Goal: Task Accomplishment & Management: Manage account settings

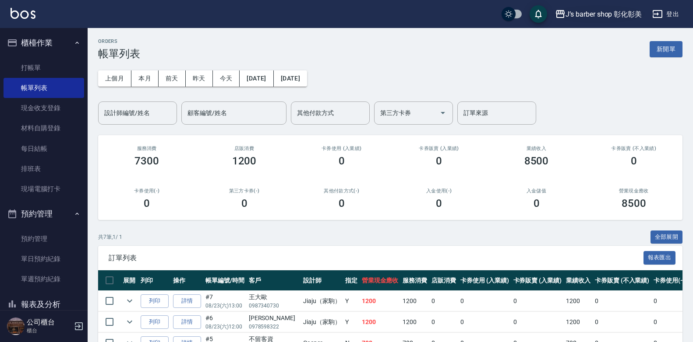
click at [636, 13] on div "J’s barber shop 彰化彰美" at bounding box center [603, 14] width 76 height 11
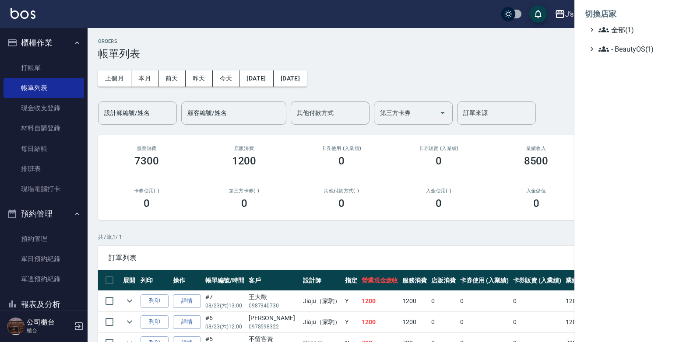
click at [28, 327] on div at bounding box center [348, 171] width 697 height 342
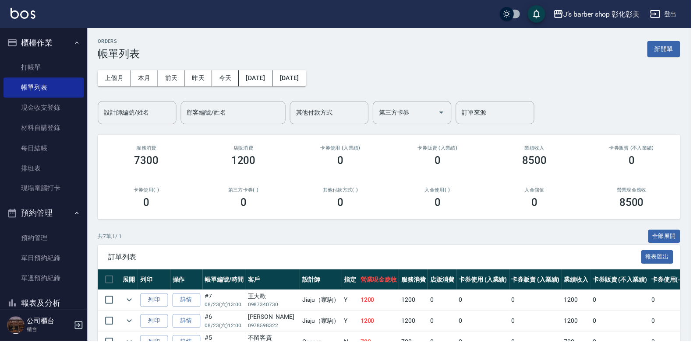
click at [28, 327] on div at bounding box center [346, 171] width 693 height 342
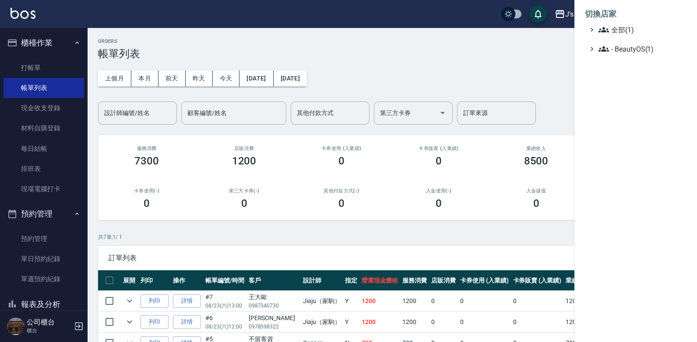
click at [483, 48] on div at bounding box center [348, 171] width 697 height 342
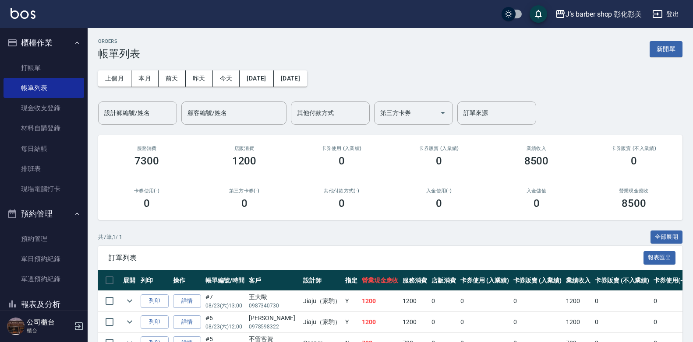
click at [668, 9] on button "登出" at bounding box center [665, 14] width 34 height 16
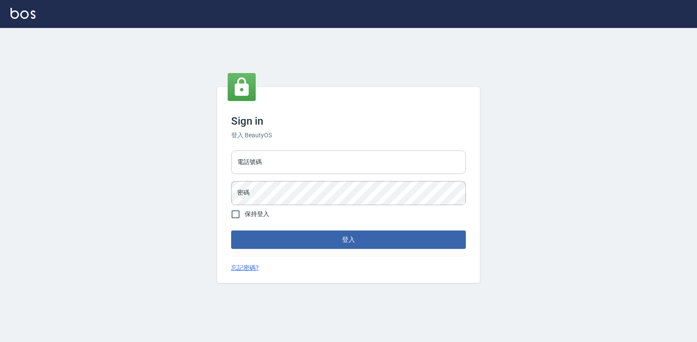
drag, startPoint x: 0, startPoint y: 0, endPoint x: 271, endPoint y: 163, distance: 315.8
click at [271, 163] on input "電話號碼" at bounding box center [348, 163] width 235 height 24
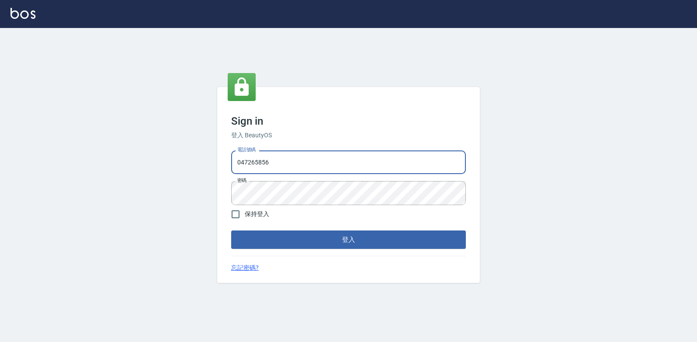
click at [271, 163] on input "047265856" at bounding box center [348, 163] width 235 height 24
click at [235, 157] on input "047265856" at bounding box center [348, 163] width 235 height 24
click at [275, 164] on input "047265856" at bounding box center [348, 163] width 235 height 24
type input "ㄞ"
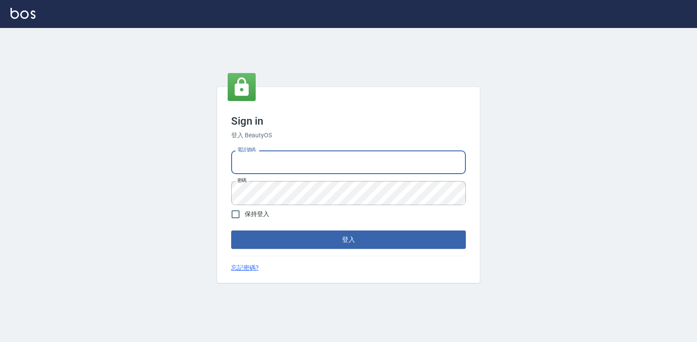
click at [281, 172] on input "電話號碼" at bounding box center [348, 163] width 235 height 24
type input "09"
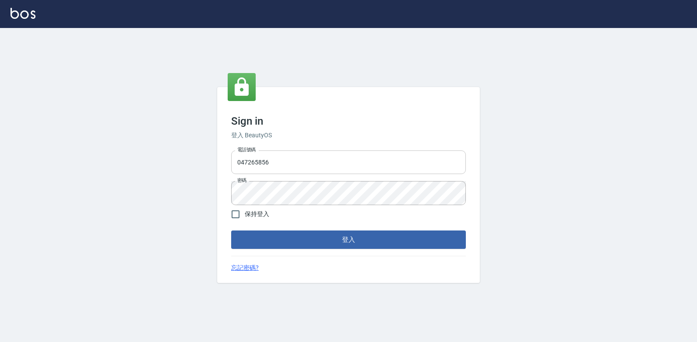
click at [272, 168] on input "047265856" at bounding box center [348, 163] width 235 height 24
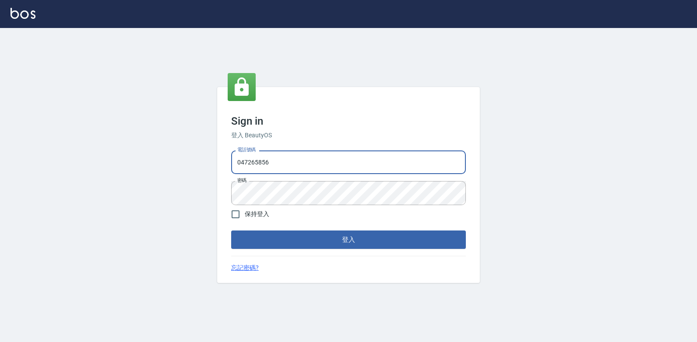
click at [272, 168] on input "047265856" at bounding box center [348, 163] width 235 height 24
type input "0938269975"
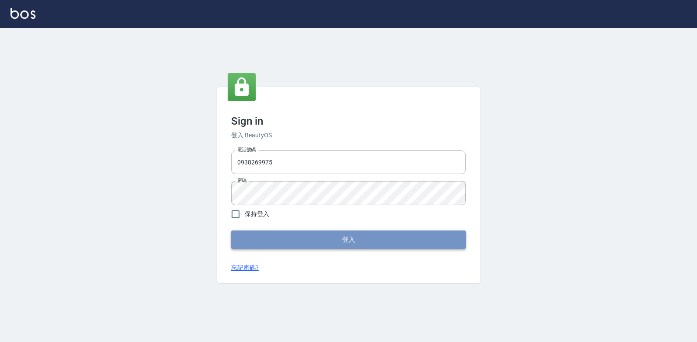
click at [313, 238] on button "登入" at bounding box center [348, 240] width 235 height 18
click at [412, 240] on button "登入" at bounding box center [348, 240] width 235 height 18
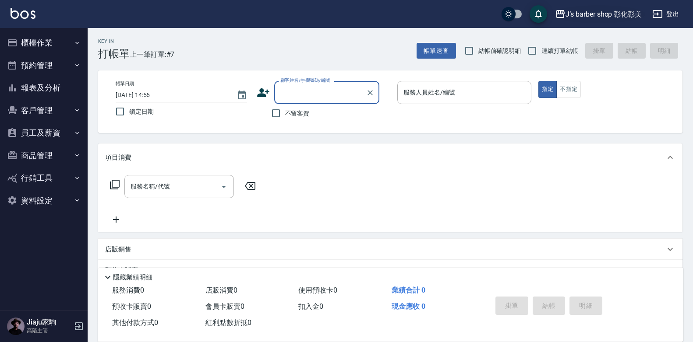
click at [567, 17] on div "J’s barber shop 彰化彰美" at bounding box center [603, 14] width 76 height 11
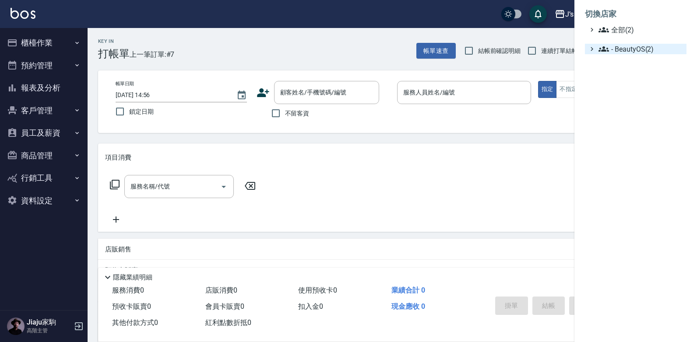
click at [608, 52] on icon at bounding box center [603, 48] width 11 height 5
click at [609, 51] on icon at bounding box center [603, 48] width 11 height 5
click at [609, 45] on span "- BeautyOS(2)" at bounding box center [640, 49] width 84 height 11
click at [626, 60] on span "J’s barber shop [GEOGRAPHIC_DATA][PERSON_NAME]" at bounding box center [642, 60] width 81 height 11
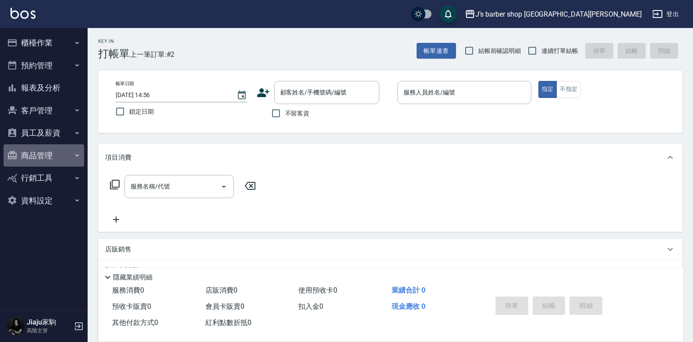
click at [31, 161] on button "商品管理" at bounding box center [44, 155] width 81 height 23
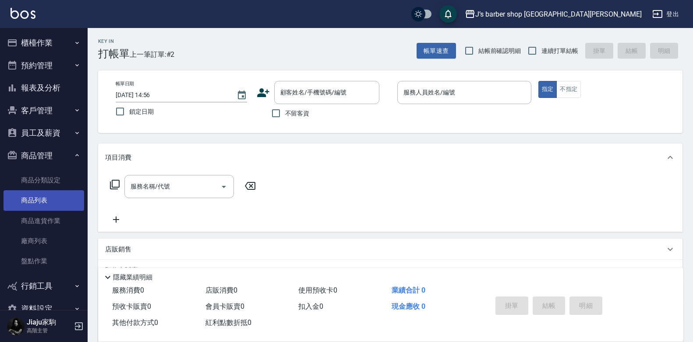
click at [36, 201] on link "商品列表" at bounding box center [44, 200] width 81 height 20
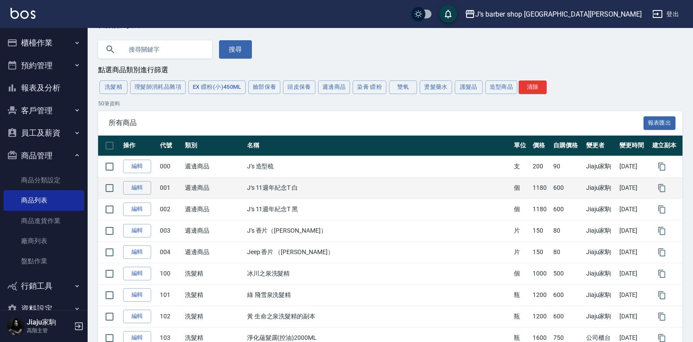
scroll to position [44, 0]
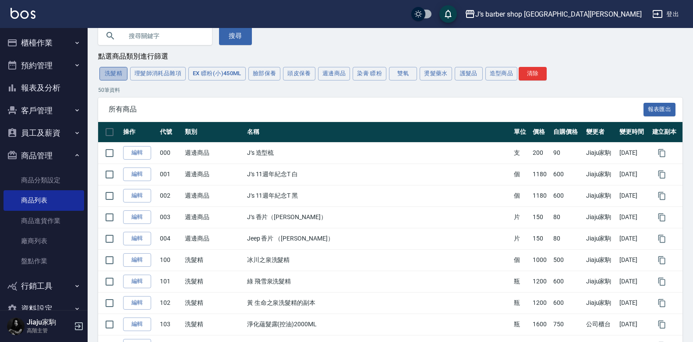
click at [120, 79] on button "洗髮精" at bounding box center [113, 74] width 28 height 14
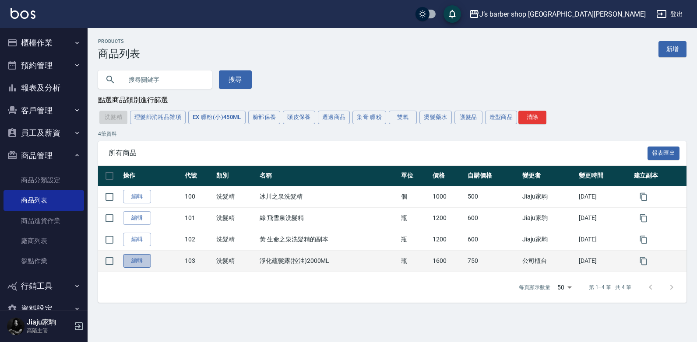
click at [146, 261] on link "編輯" at bounding box center [137, 261] width 28 height 14
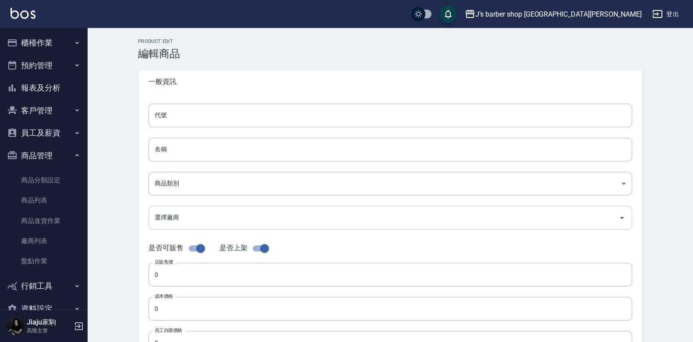
type input "103"
type input "淨化蘊髮露(控油)2000ML"
type input "13b27df7-fb7d-49b6-8319-b56616c9226f"
type input "1600"
type input "750"
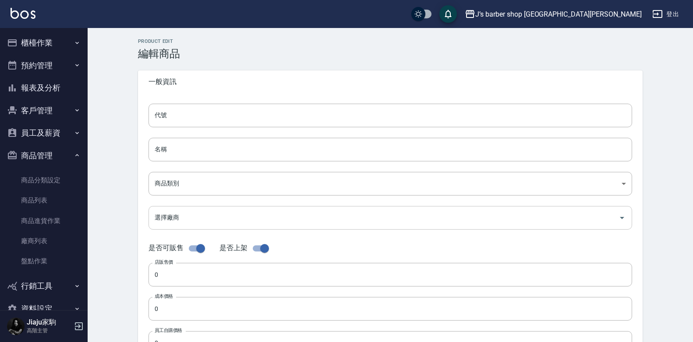
type input "750"
type input "瓶"
type input "UNSET"
click at [159, 278] on input "1600" at bounding box center [389, 275] width 483 height 24
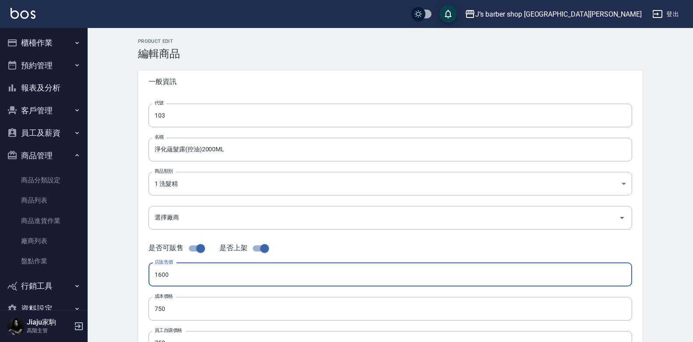
click at [155, 273] on input "1600" at bounding box center [389, 275] width 483 height 24
click at [156, 273] on input "1600" at bounding box center [389, 275] width 483 height 24
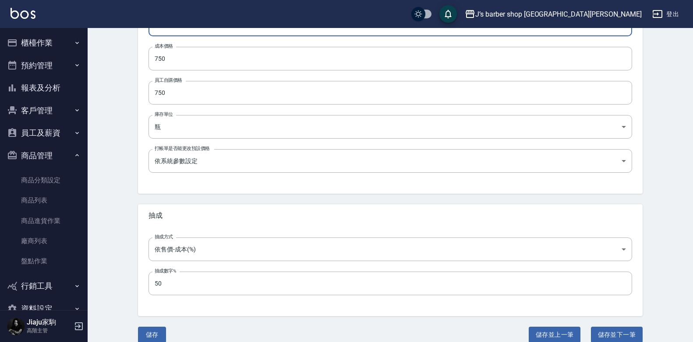
scroll to position [262, 0]
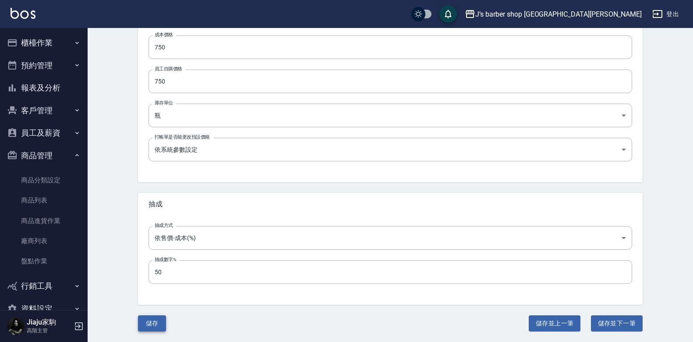
type input "2000"
click at [156, 321] on button "儲存" at bounding box center [152, 324] width 28 height 16
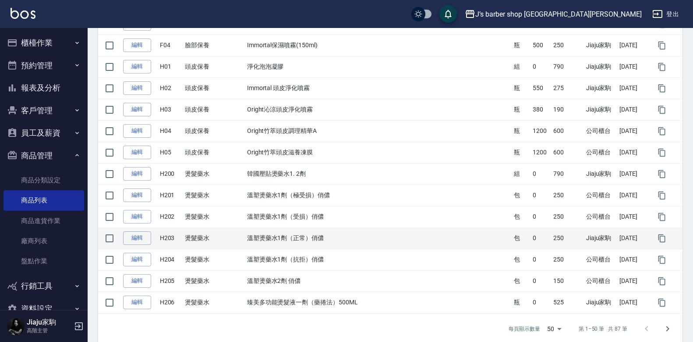
scroll to position [959, 0]
